Goal: Register for event/course

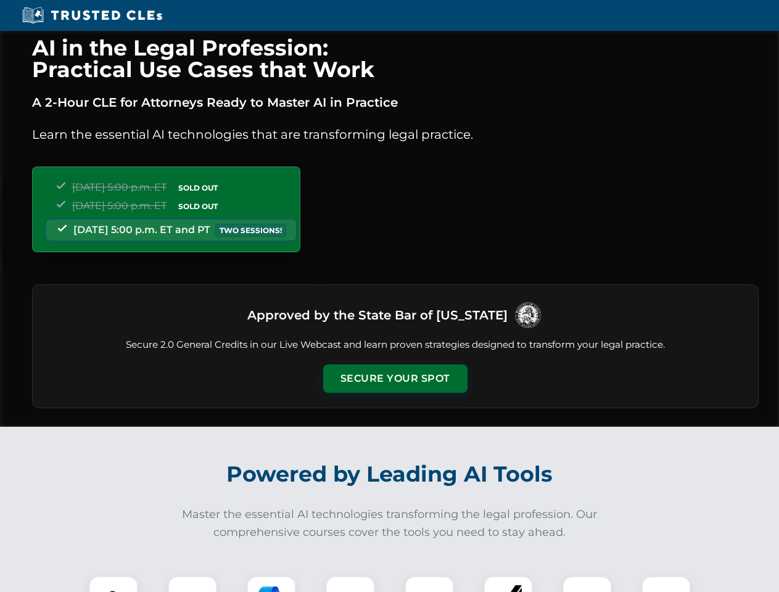
click at [395, 379] on button "Secure Your Spot" at bounding box center [395, 379] width 144 height 28
click at [114, 584] on img at bounding box center [114, 601] width 36 height 36
click at [192, 584] on div at bounding box center [192, 600] width 49 height 49
click at [271, 584] on div at bounding box center [271, 600] width 49 height 49
